Goal: Use online tool/utility: Utilize a website feature to perform a specific function

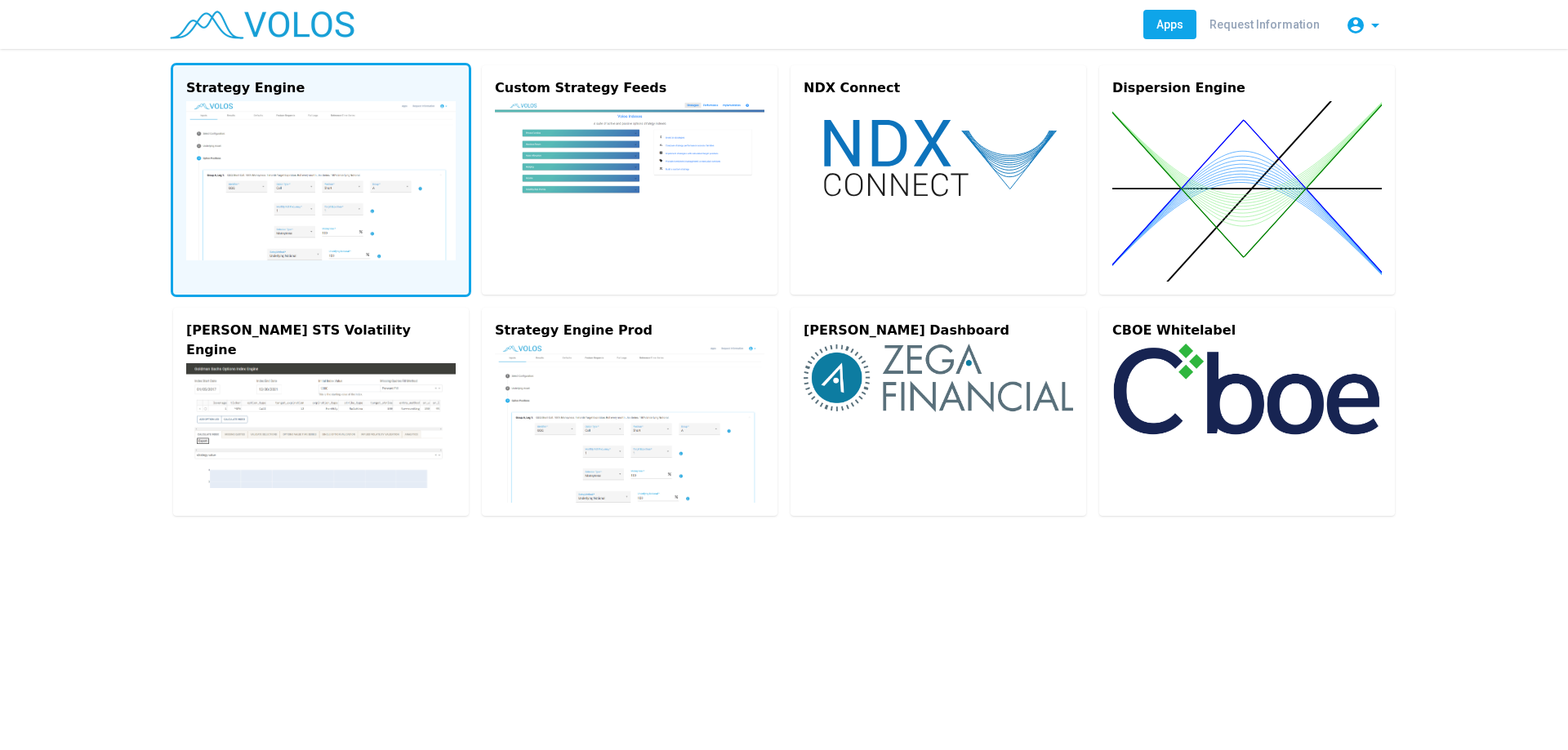
click at [264, 220] on img at bounding box center [321, 180] width 270 height 160
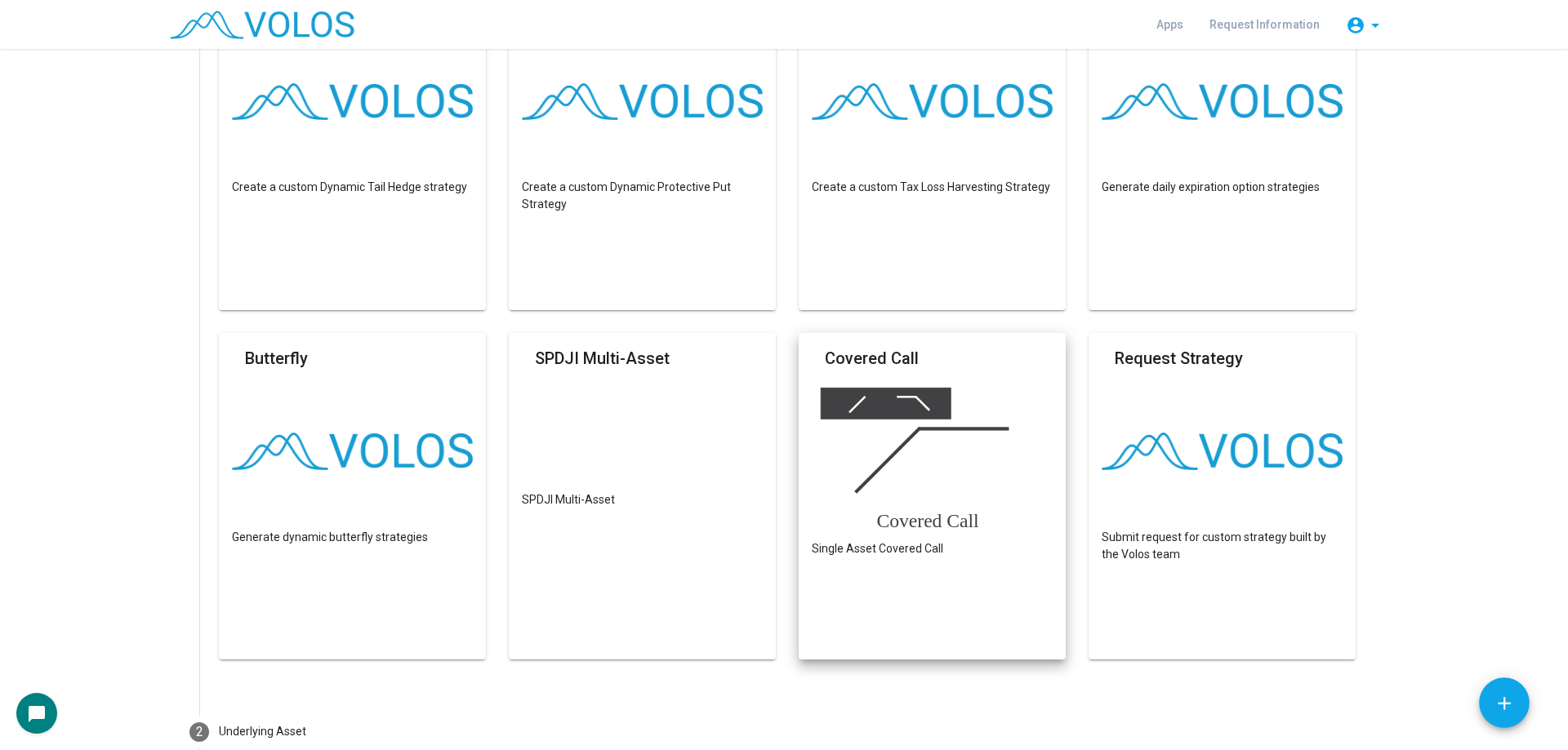
scroll to position [653, 0]
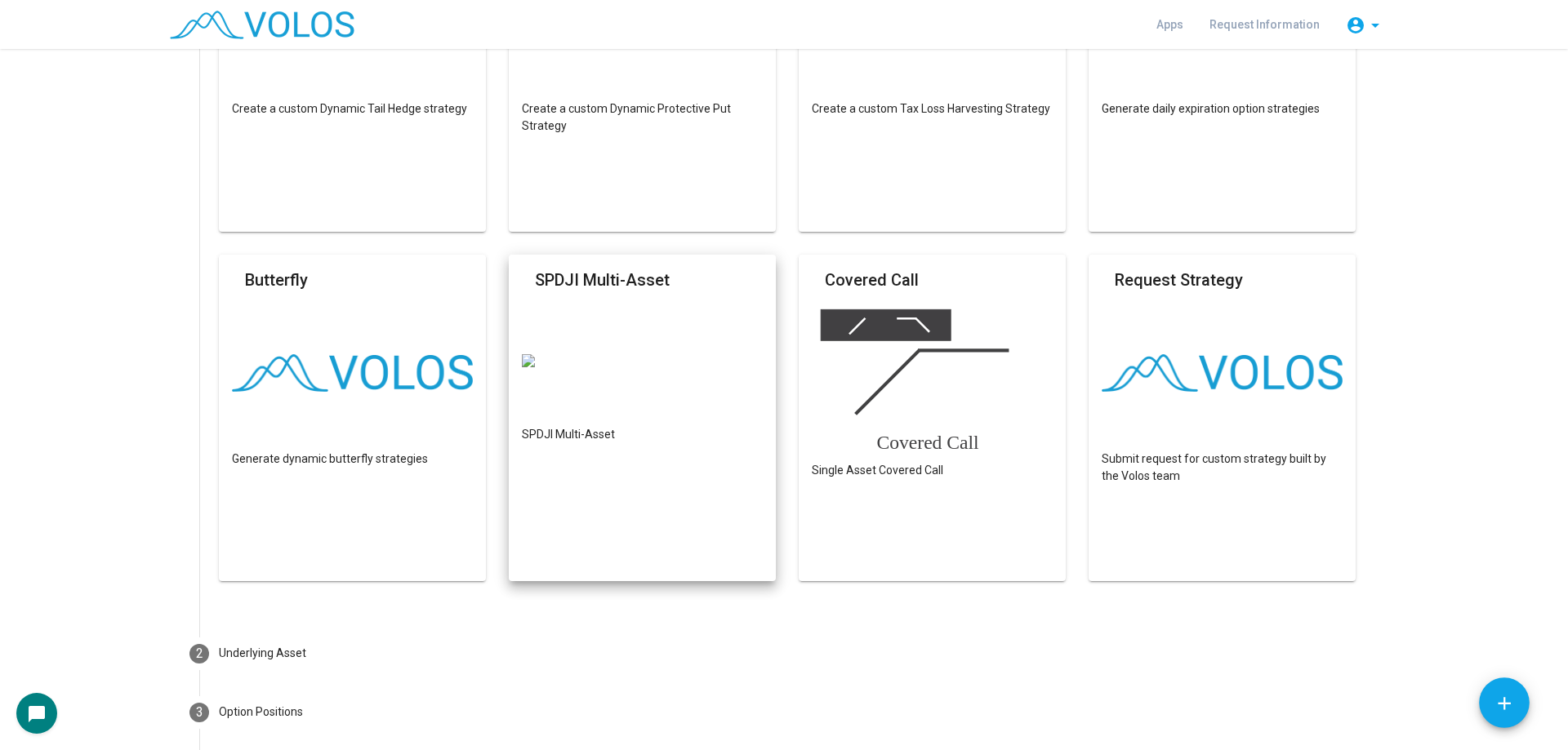
click at [698, 368] on div "Build Custom Strategy Create a strategy from scratch Dynamic Put-write Create a…" at bounding box center [799, 79] width 1160 height 1049
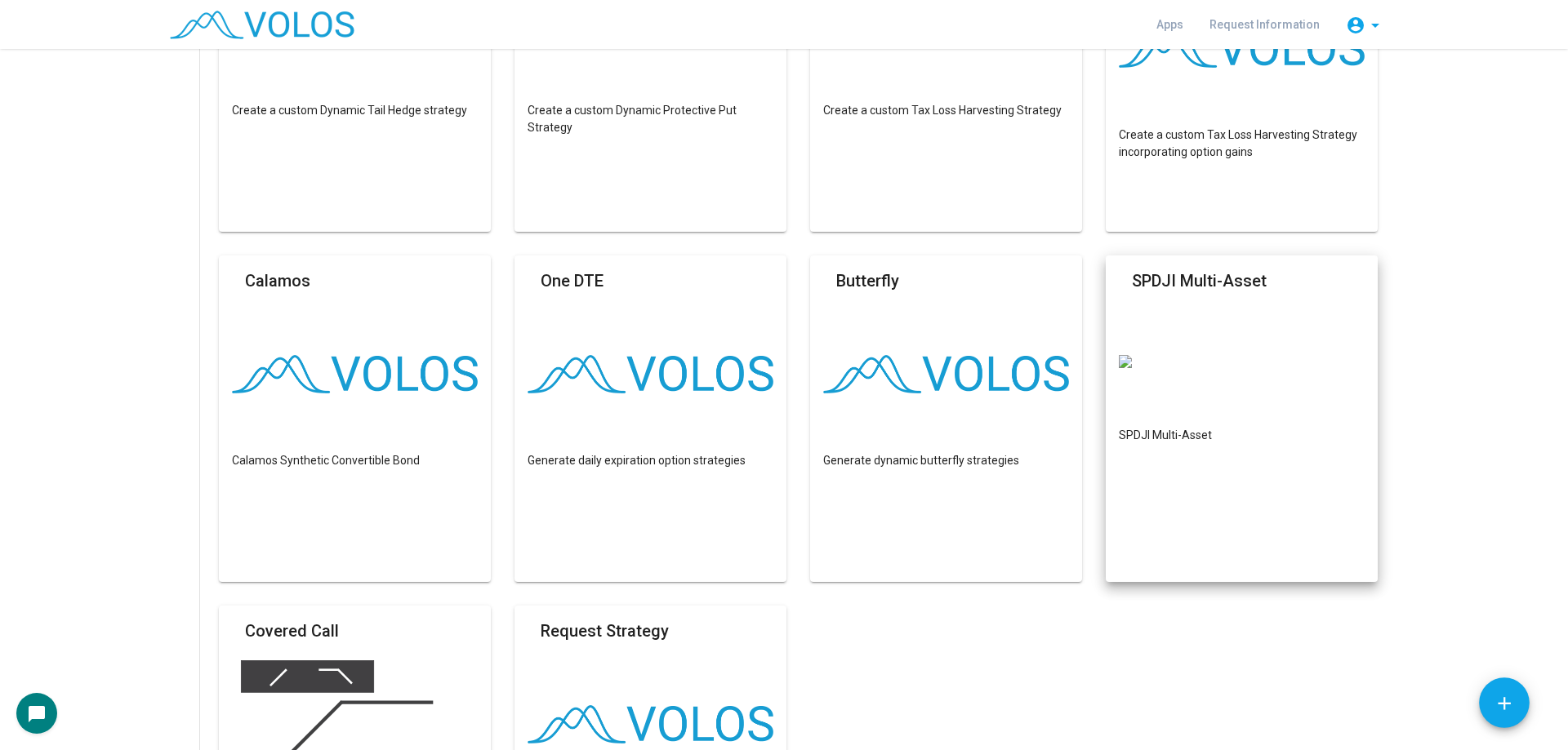
click at [1285, 278] on mat-card-header "SPDJI Multi-Asset" at bounding box center [1242, 285] width 246 height 35
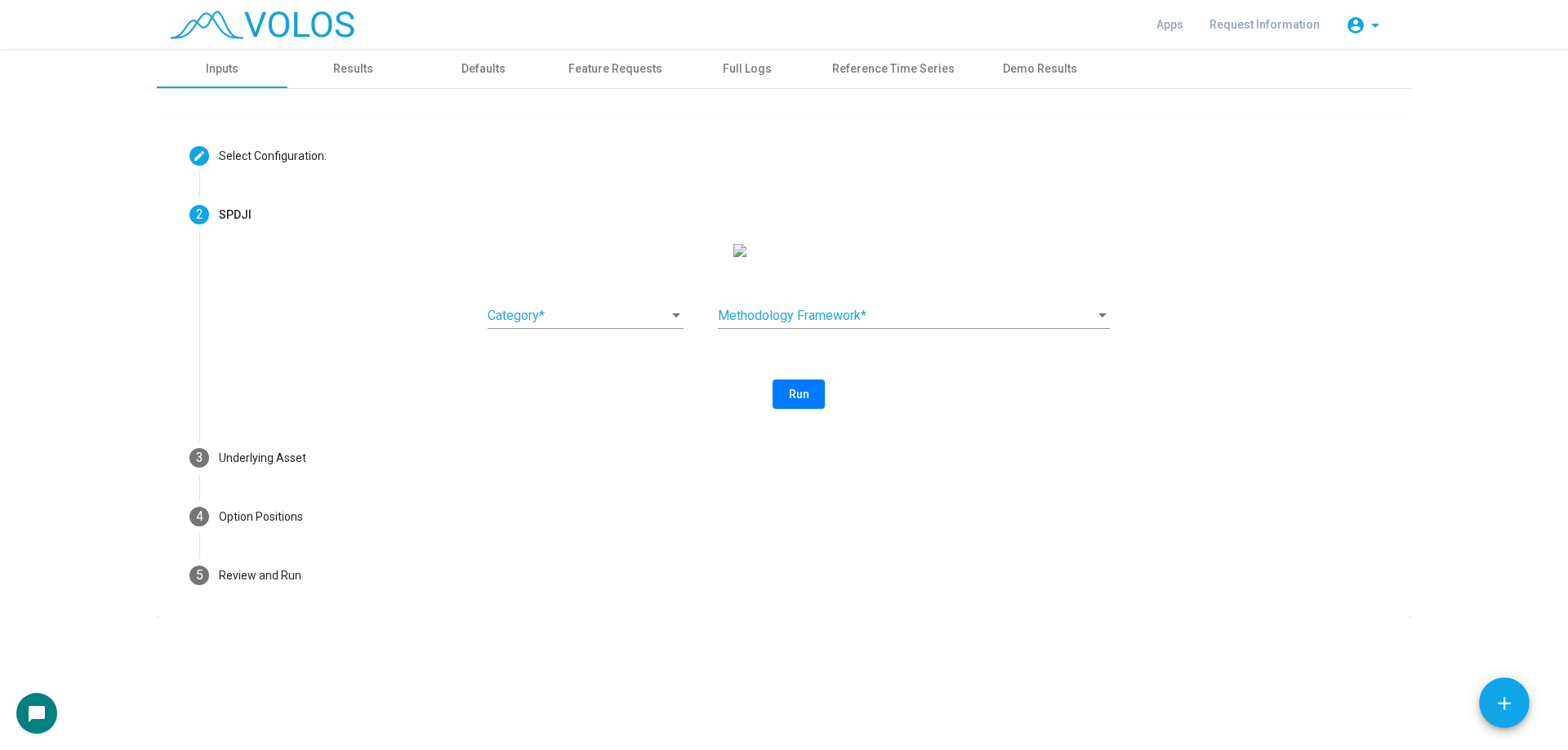
click at [536, 323] on span at bounding box center [578, 316] width 181 height 15
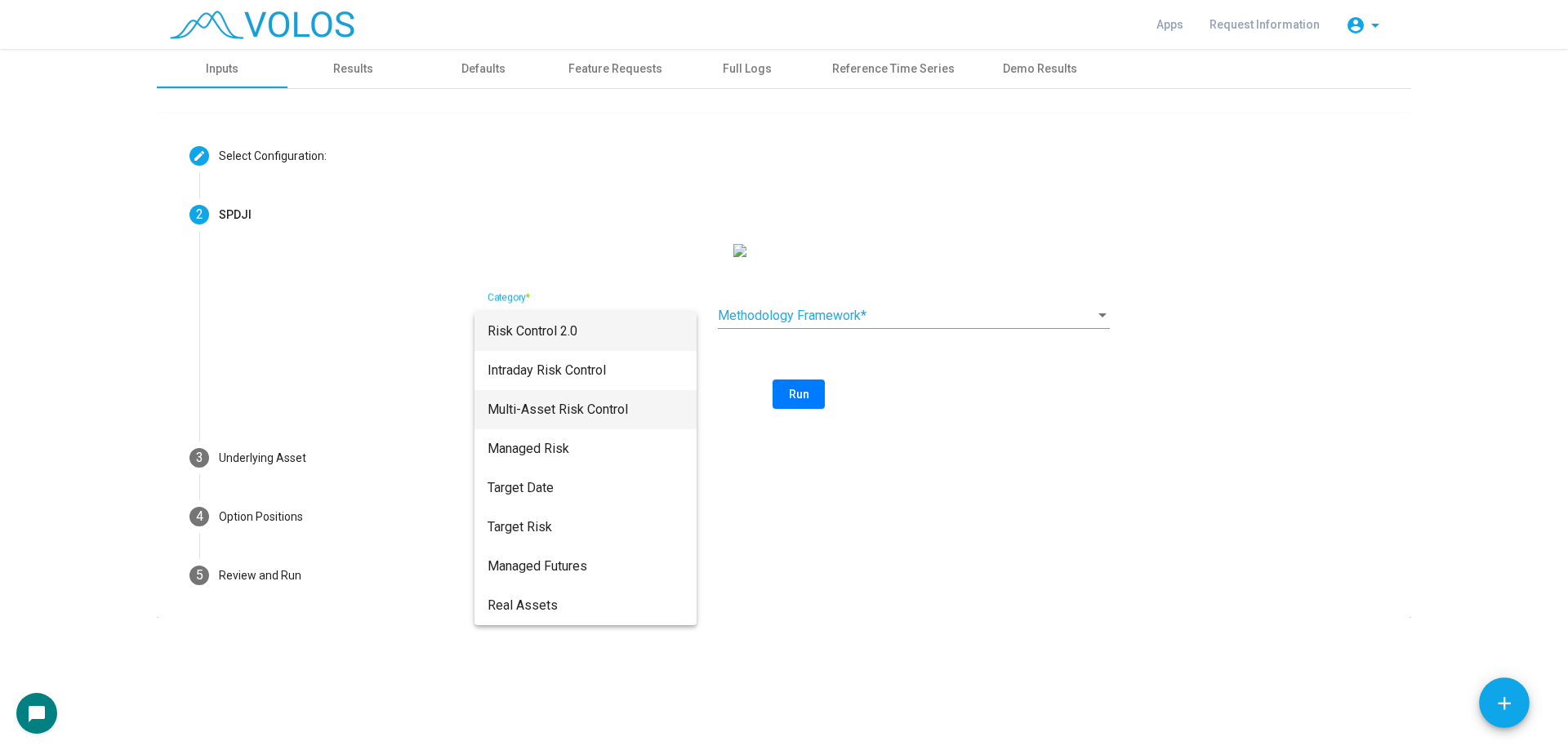
click at [616, 407] on span "Multi-Asset Risk Control" at bounding box center [586, 410] width 196 height 40
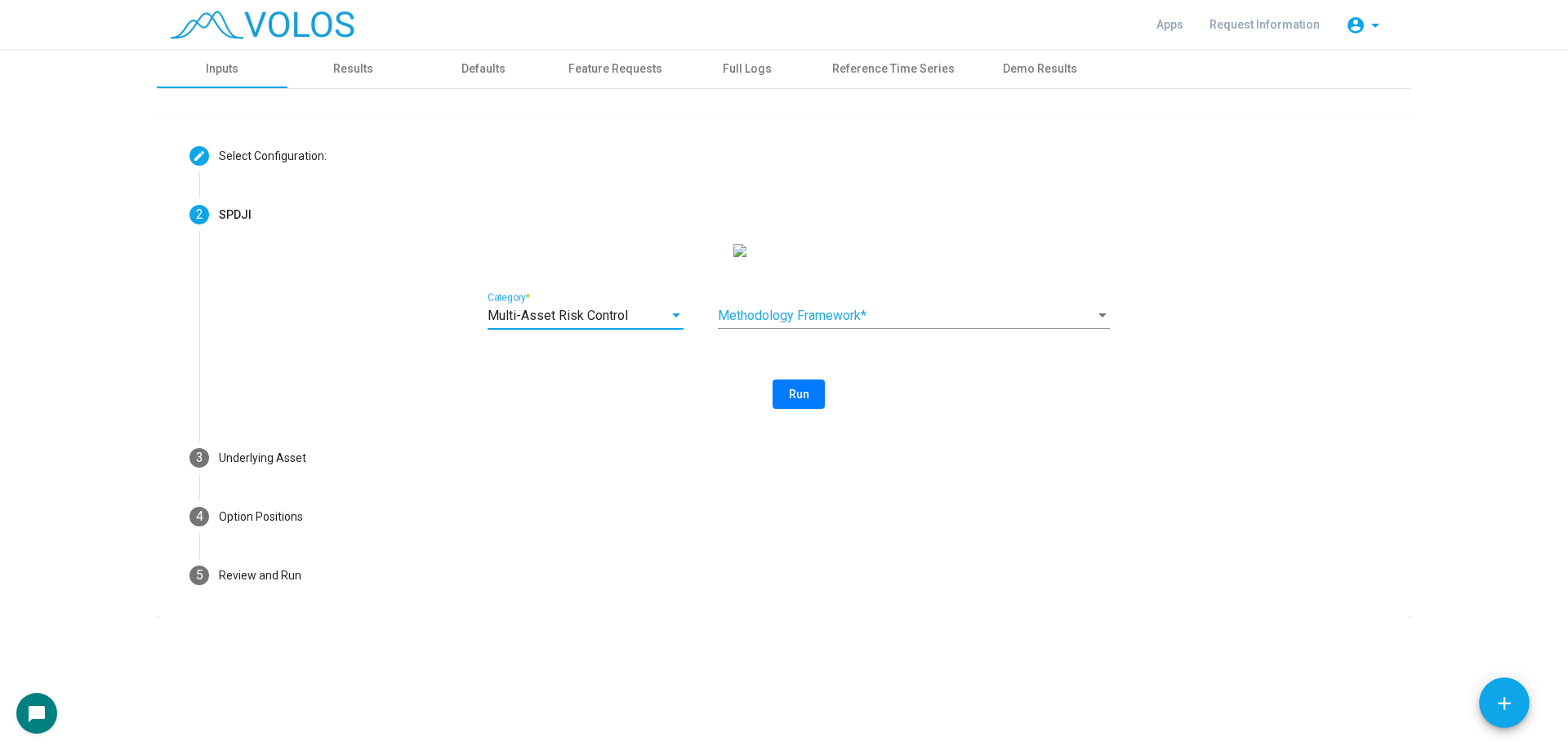
click at [911, 323] on span at bounding box center [906, 316] width 378 height 15
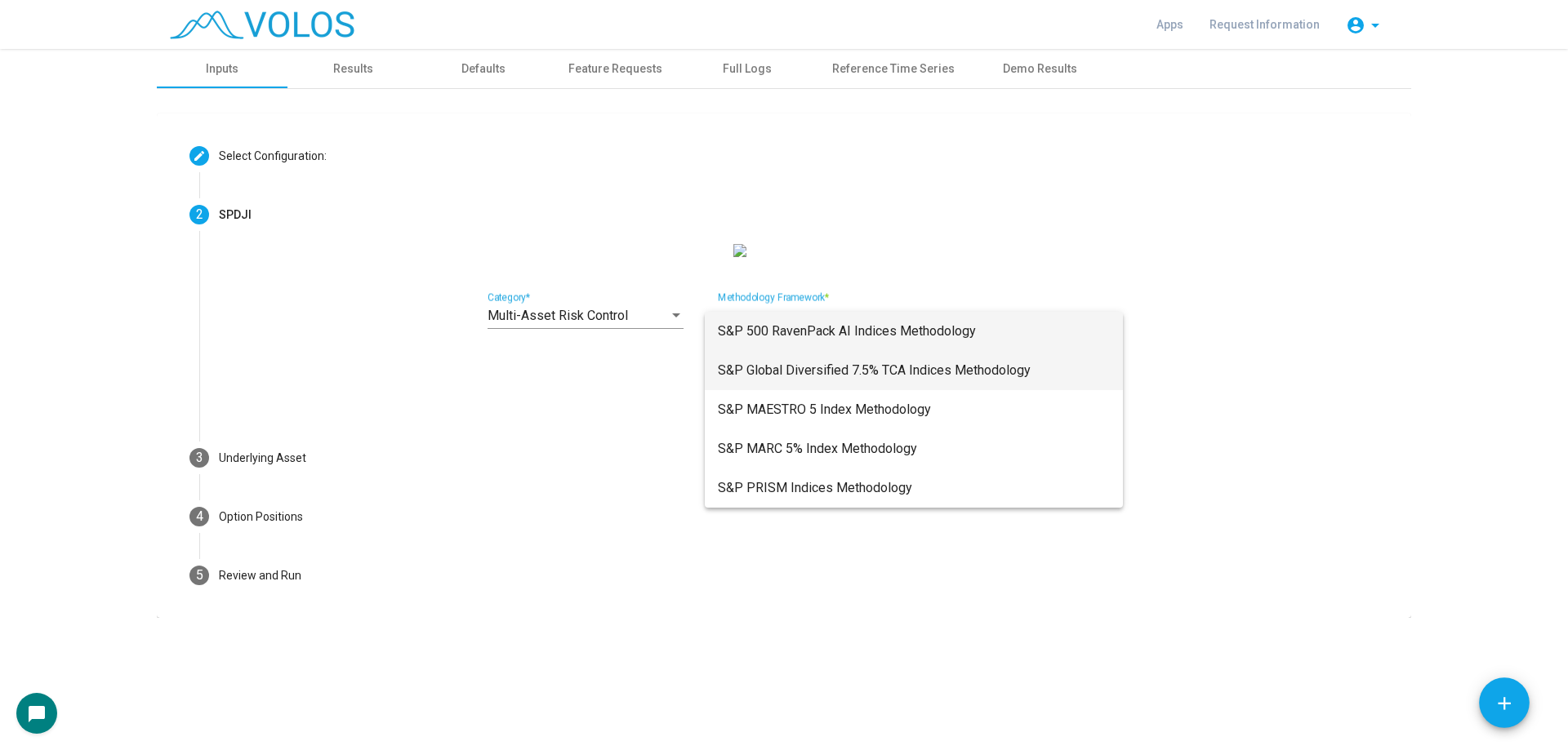
click at [1010, 368] on span "S&P Global Diversified 7.5% TCA Indices Methodology" at bounding box center [914, 371] width 392 height 40
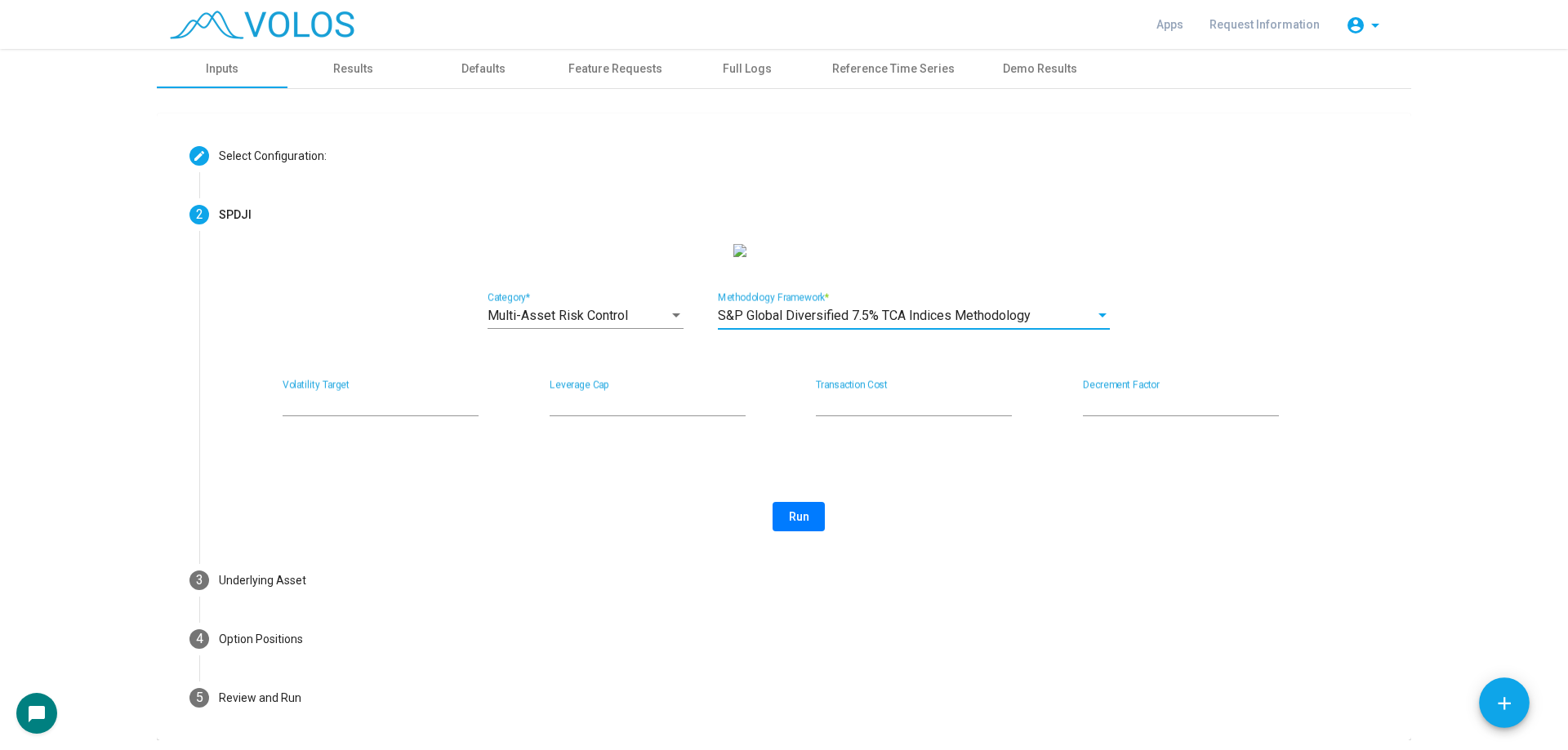
click at [799, 550] on div "Multi-Asset Risk Control Category * S&P Global Diversified 7.5% TCA Indices Met…" at bounding box center [799, 397] width 1199 height 307
click at [798, 523] on span "Run" at bounding box center [799, 516] width 21 height 13
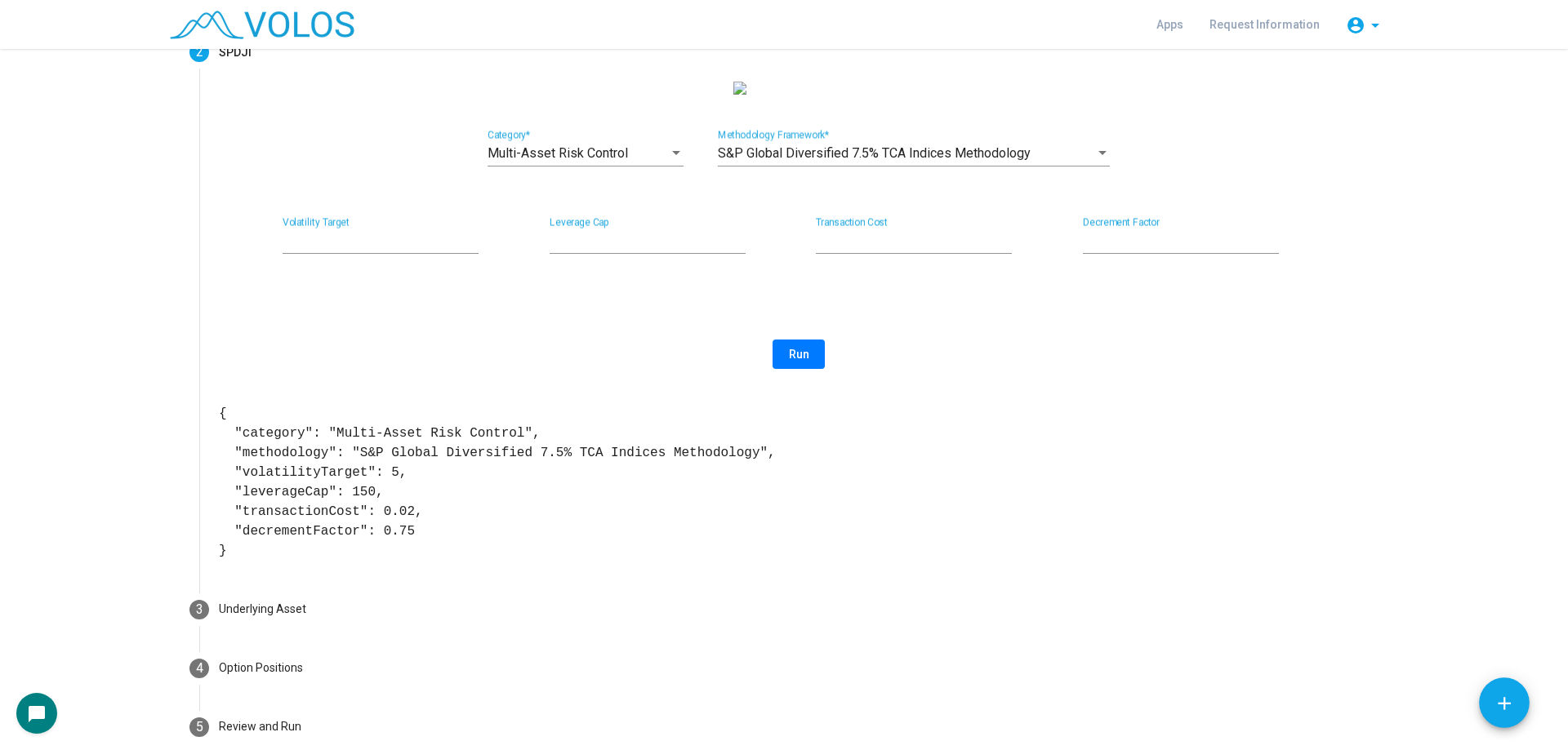
scroll to position [163, 0]
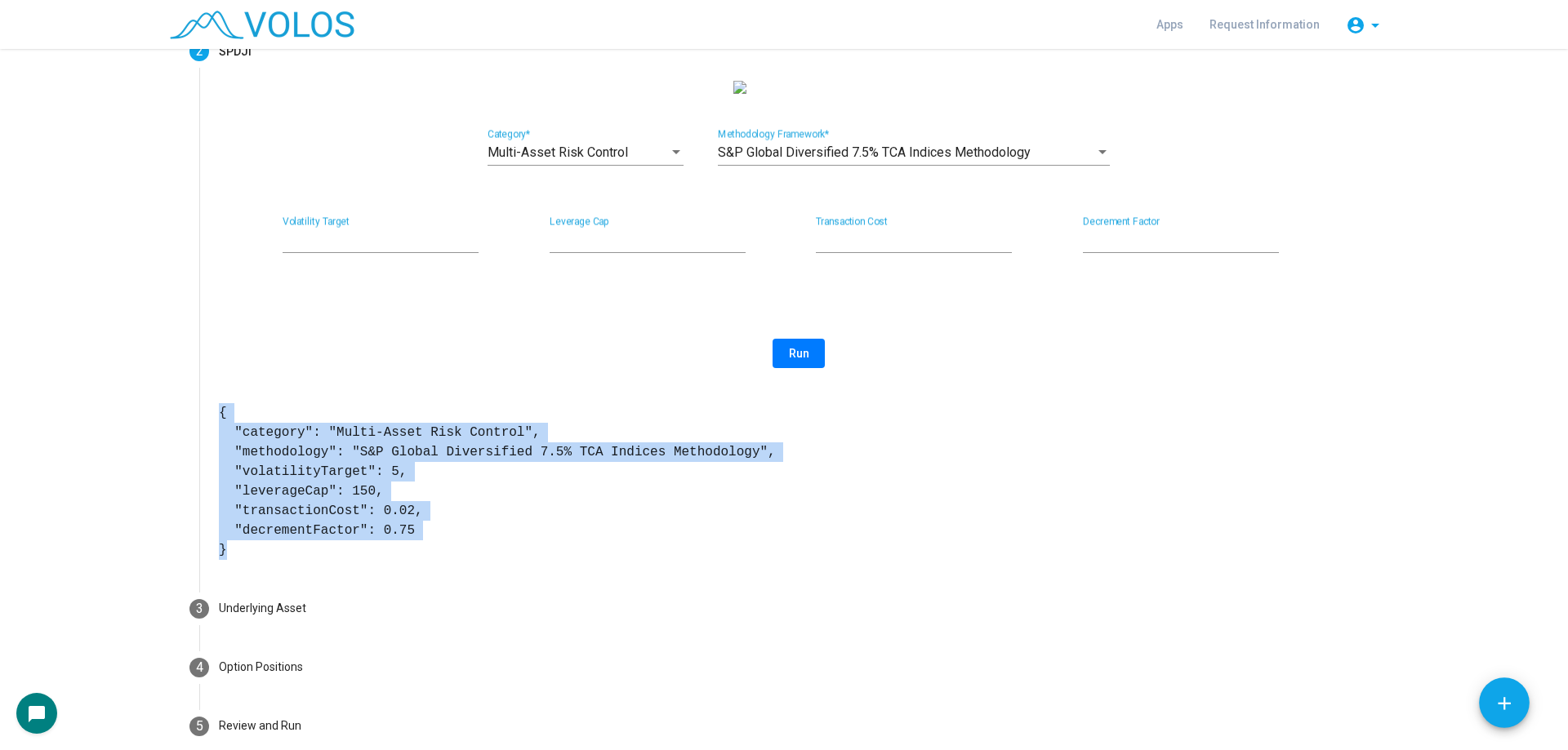
drag, startPoint x: 211, startPoint y: 427, endPoint x: 294, endPoint y: 558, distance: 155.1
click at [294, 558] on div "Multi-Asset Risk Control Category * S&P Global Diversified 7.5% TCA Indices Met…" at bounding box center [799, 331] width 1199 height 499
click at [406, 531] on pre "{ "category": "Multi-Asset Risk Control", "methodology": "S&P Global Diversifie…" at bounding box center [799, 482] width 1160 height 157
